Goal: Find specific page/section: Find specific page/section

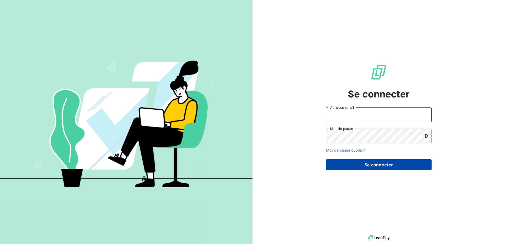
type input "[EMAIL_ADDRESS][DOMAIN_NAME]"
click at [384, 166] on button "Se connecter" at bounding box center [379, 164] width 106 height 11
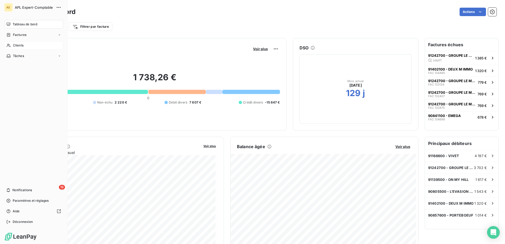
click at [11, 44] on div "Clients" at bounding box center [33, 45] width 59 height 8
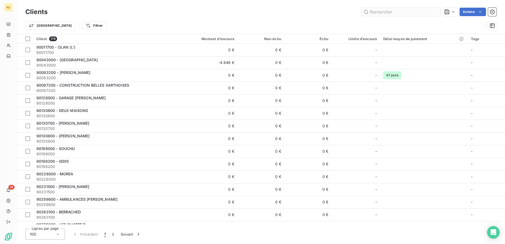
click at [390, 13] on input "text" at bounding box center [400, 12] width 79 height 8
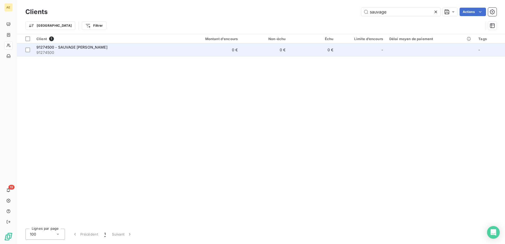
type input "sauvage"
click at [50, 48] on span "91274500 - SAUVAGE [PERSON_NAME]" at bounding box center [71, 47] width 71 height 4
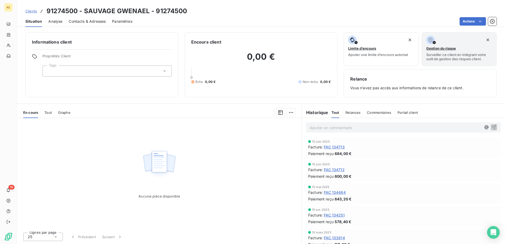
click at [336, 147] on span "FAC 134713" at bounding box center [334, 147] width 21 height 6
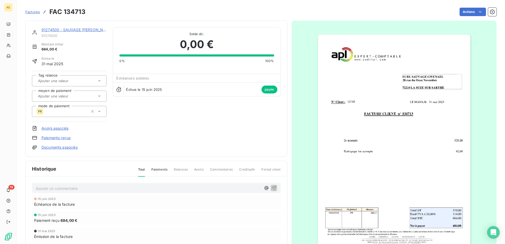
click at [403, 132] on img "button" at bounding box center [394, 142] width 152 height 215
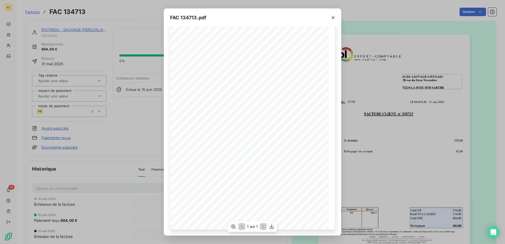
scroll to position [34, 0]
click at [273, 187] on icon "button" at bounding box center [272, 226] width 4 height 4
click at [336, 17] on button "button" at bounding box center [333, 17] width 8 height 8
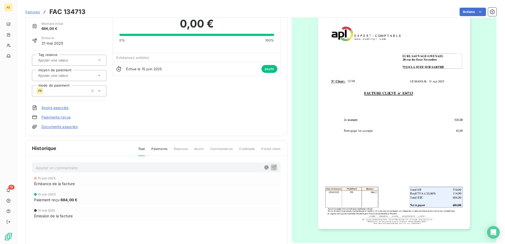
scroll to position [0, 0]
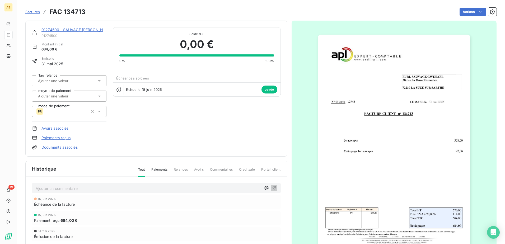
click at [32, 11] on span "Factures" at bounding box center [32, 12] width 15 height 4
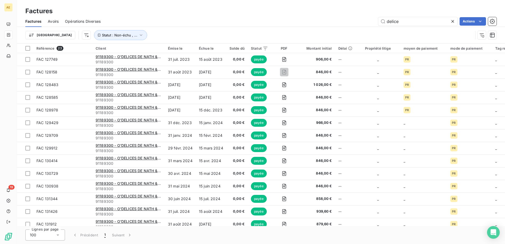
drag, startPoint x: 409, startPoint y: 20, endPoint x: 368, endPoint y: 22, distance: 41.2
click at [368, 22] on div "delice Actions" at bounding box center [301, 21] width 389 height 8
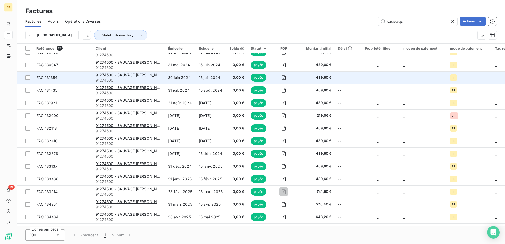
scroll to position [45, 0]
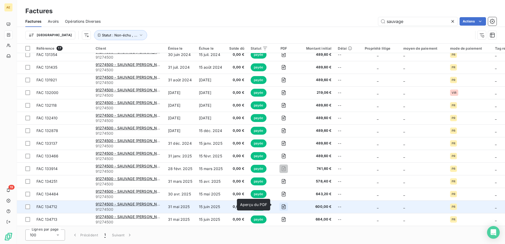
type input "sauvage"
click at [281, 187] on icon "button" at bounding box center [283, 206] width 5 height 5
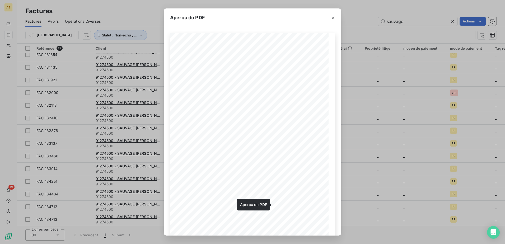
click at [334, 17] on icon "button" at bounding box center [333, 17] width 3 height 3
